Goal: Navigation & Orientation: Find specific page/section

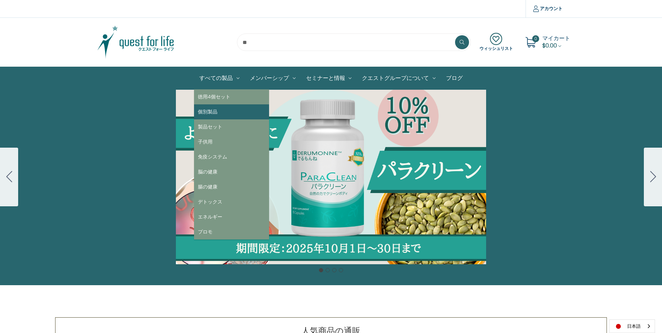
click at [215, 106] on link "個別製品" at bounding box center [231, 111] width 75 height 15
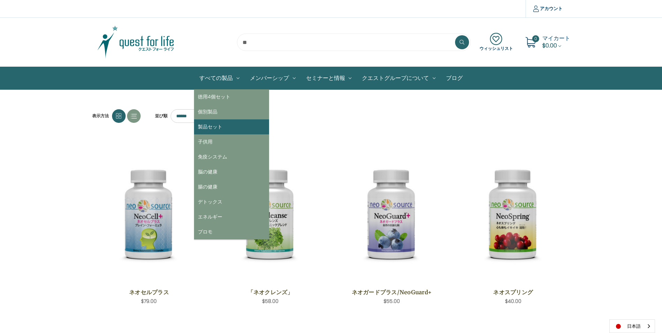
click at [220, 128] on link "製品セット" at bounding box center [231, 126] width 75 height 15
